Goal: Information Seeking & Learning: Learn about a topic

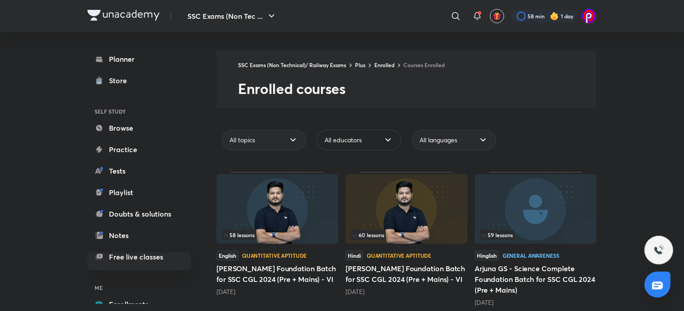
click at [390, 141] on icon at bounding box center [388, 140] width 11 height 11
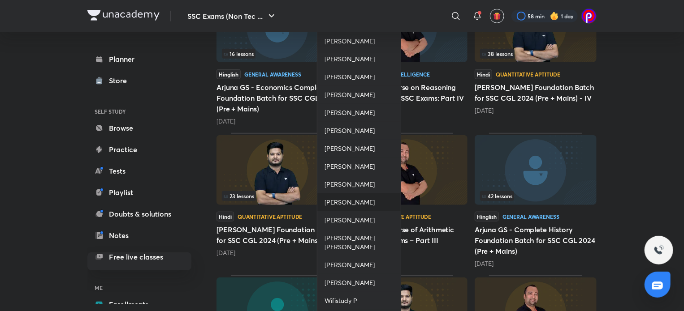
scroll to position [325, 0]
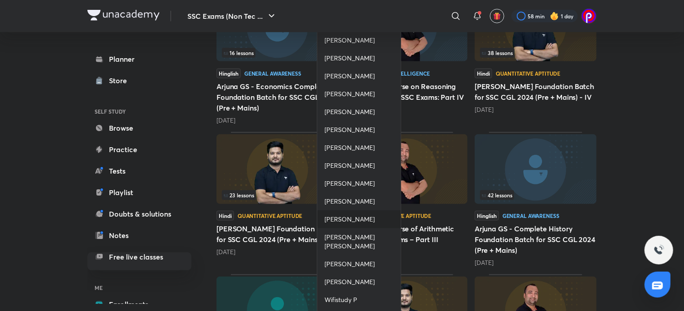
click at [340, 224] on span "[PERSON_NAME]" at bounding box center [349, 219] width 50 height 9
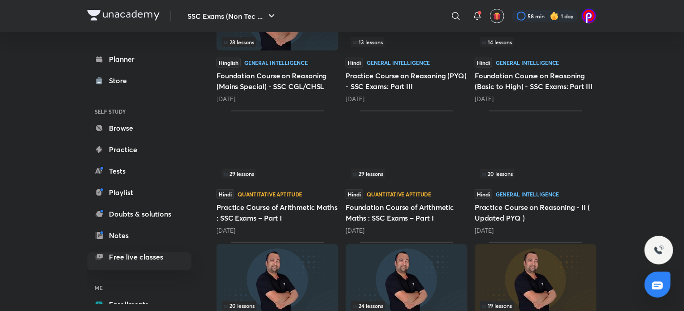
click at [389, 177] on div "29 lessons" at bounding box center [406, 174] width 111 height 10
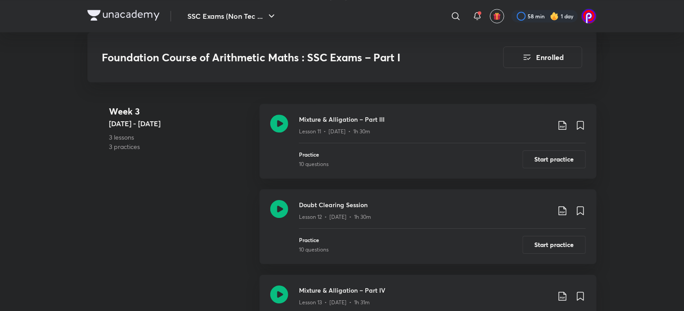
scroll to position [1317, 0]
click at [389, 177] on link "Mixture & Alligation – Part III Lesson 11 • [DATE] • 1h 30m Practice 10 questio…" at bounding box center [427, 146] width 337 height 86
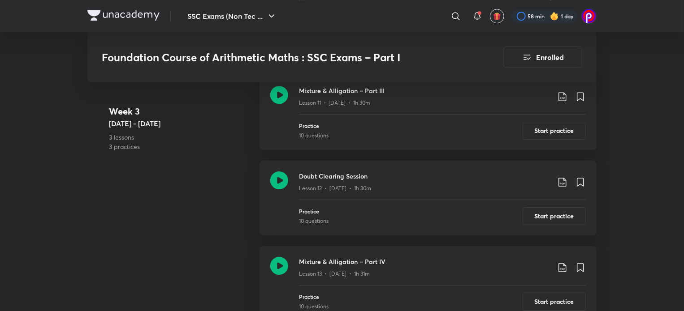
scroll to position [1346, 0]
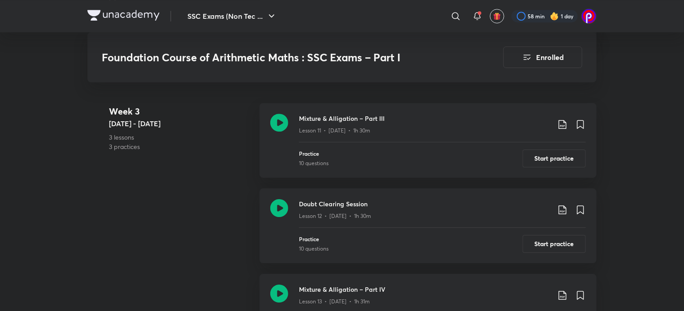
click at [184, 177] on 3 "Week [DATE] - [DATE] 3 lessons 3 practices" at bounding box center [180, 148] width 143 height 86
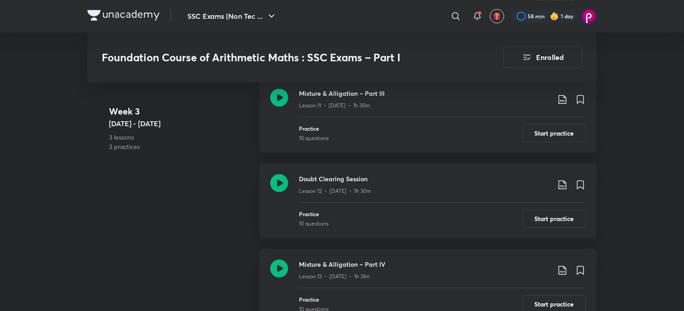
scroll to position [1343, 0]
click at [328, 179] on h3 "Doubt Clearing Session" at bounding box center [424, 178] width 251 height 9
